Goal: Task Accomplishment & Management: Complete application form

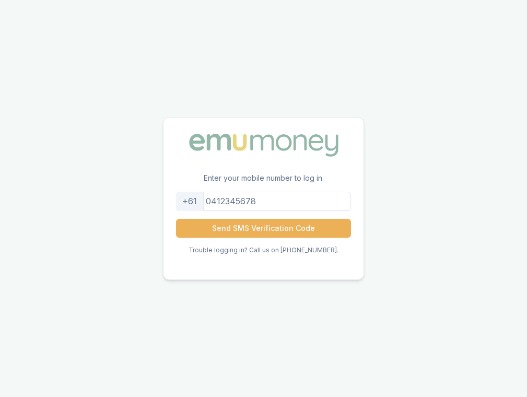
click at [334, 200] on input "tel" at bounding box center [263, 201] width 175 height 19
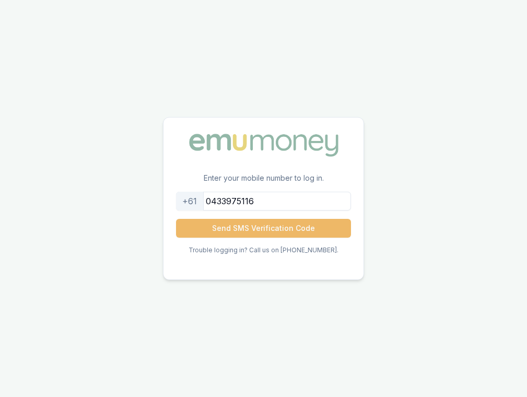
type input "0433975116"
click at [295, 224] on button "Send SMS Verification Code" at bounding box center [263, 228] width 175 height 19
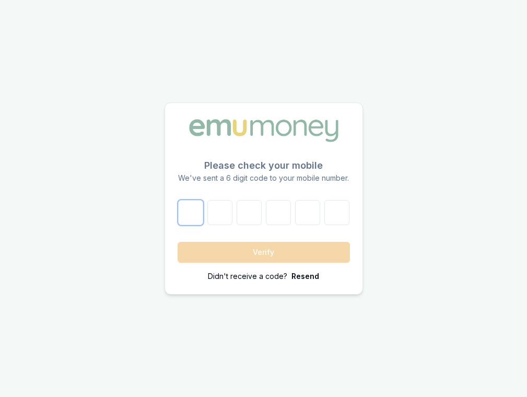
click at [191, 218] on input "number" at bounding box center [190, 212] width 25 height 25
type input "0"
type input "6"
type input "8"
type input "2"
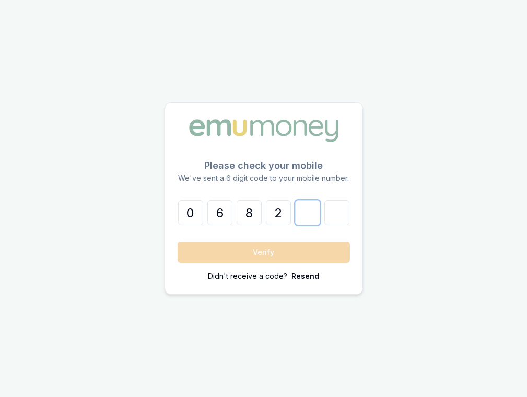
type input "5"
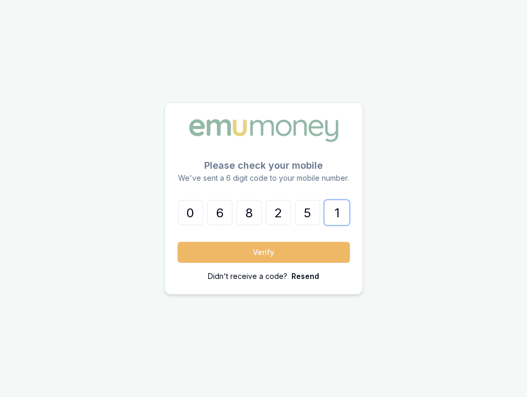
type input "1"
click at [212, 245] on button "Verify" at bounding box center [264, 252] width 172 height 21
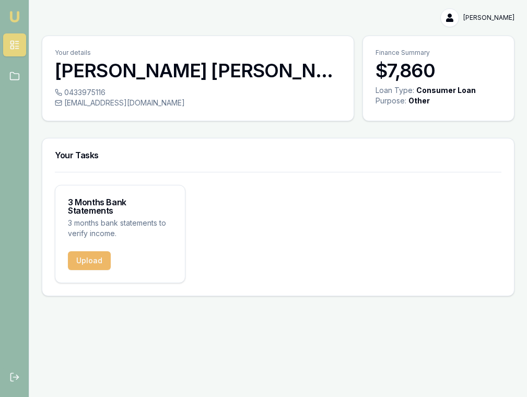
click at [78, 253] on button "Upload" at bounding box center [89, 260] width 43 height 19
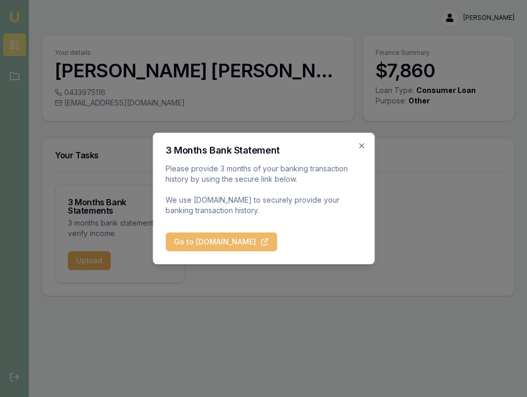
click at [185, 242] on button "Go to [DOMAIN_NAME]" at bounding box center [221, 241] width 111 height 19
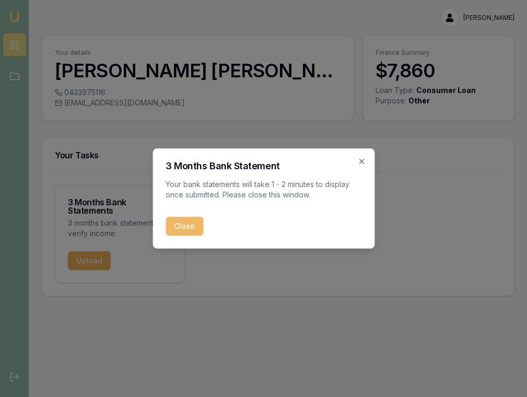
click at [181, 227] on button "Close" at bounding box center [185, 226] width 38 height 19
